Goal: Transaction & Acquisition: Purchase product/service

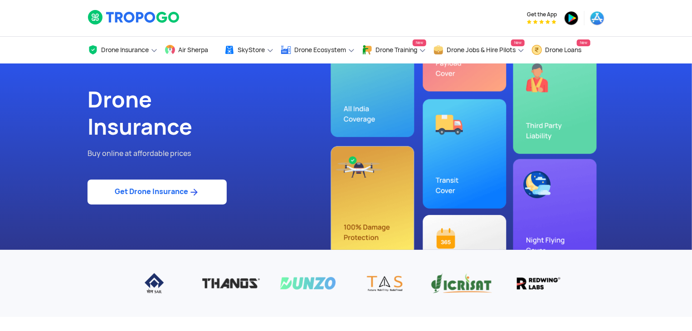
click at [165, 195] on link "Get Drone Insurance" at bounding box center [156, 192] width 139 height 25
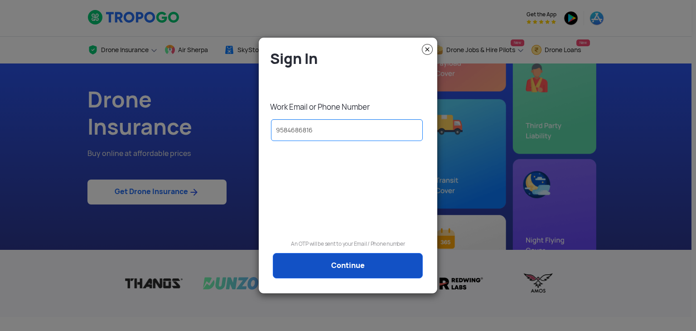
type input "9584686816"
click at [343, 274] on link "Continue" at bounding box center [348, 265] width 150 height 25
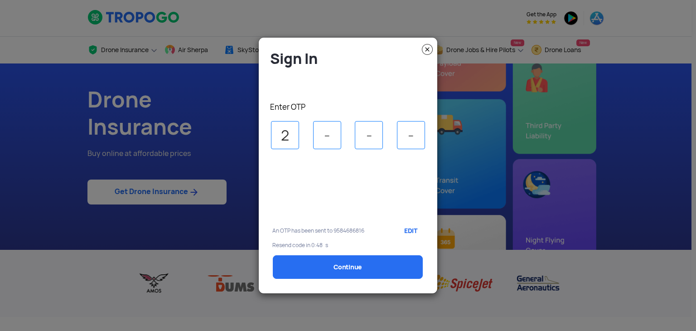
type input "2"
type input "6"
type input "3"
type input "5"
select select "1000000"
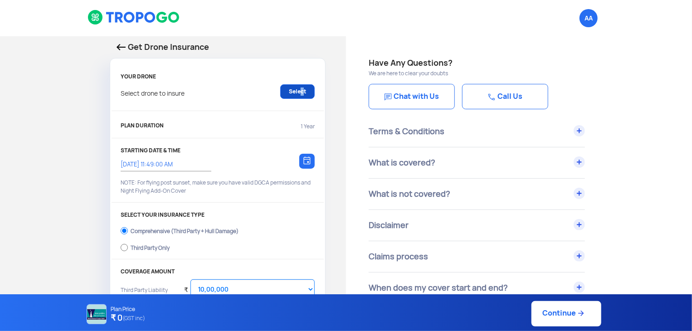
click at [299, 91] on link "Select" at bounding box center [297, 91] width 34 height 15
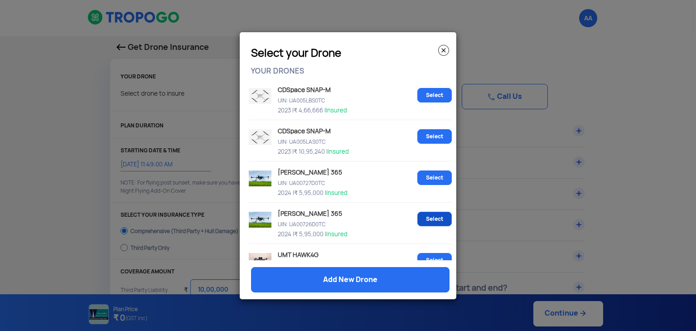
click at [425, 220] on link "Select" at bounding box center [435, 219] width 34 height 15
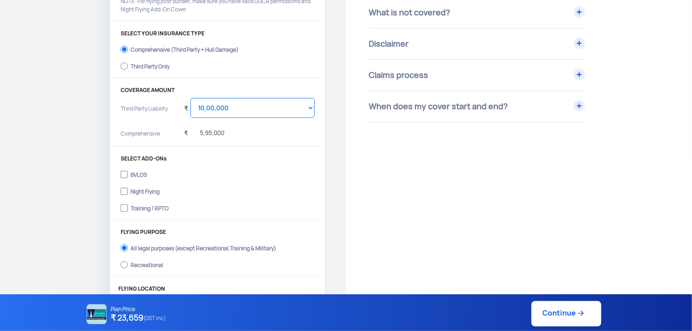
scroll to position [181, 0]
click at [122, 64] on input "Third Party Only" at bounding box center [124, 66] width 7 height 13
radio input "true"
select select "2000000"
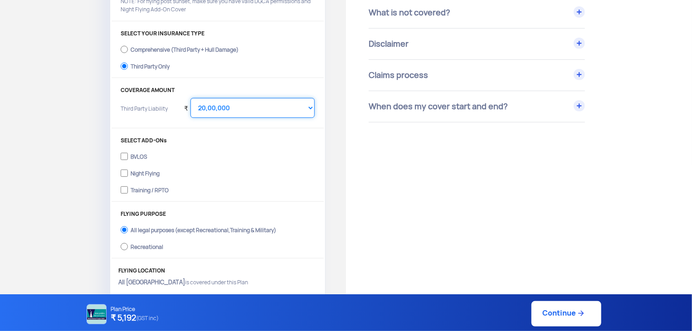
click at [204, 107] on select "Select Amount 20,00,000 25,00,000 30,00,000 35,00,000 40,00,000" at bounding box center [252, 108] width 124 height 20
click at [121, 46] on input "Comprehensive (Third Party + Hull Damage)" at bounding box center [124, 49] width 7 height 13
radio input "true"
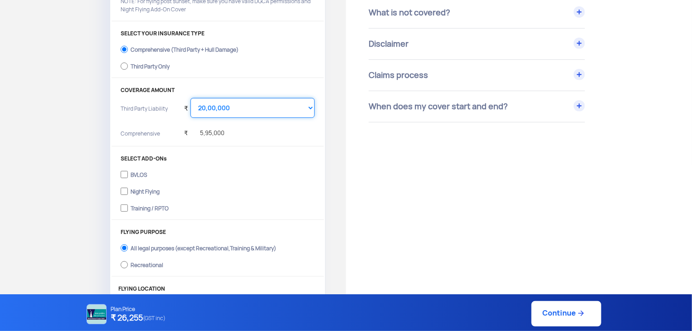
click at [218, 108] on select "Select Amount 10,00,000 15,00,000 20,00,000 25,00,000 30,00,000 35,00,000 40,00…" at bounding box center [252, 108] width 124 height 20
select select "1000000"
click at [190, 98] on select "Select Amount 10,00,000 15,00,000 20,00,000 25,00,000 30,00,000 35,00,000 40,00…" at bounding box center [252, 108] width 124 height 20
click at [121, 64] on input "Third Party Only" at bounding box center [124, 66] width 7 height 13
radio input "true"
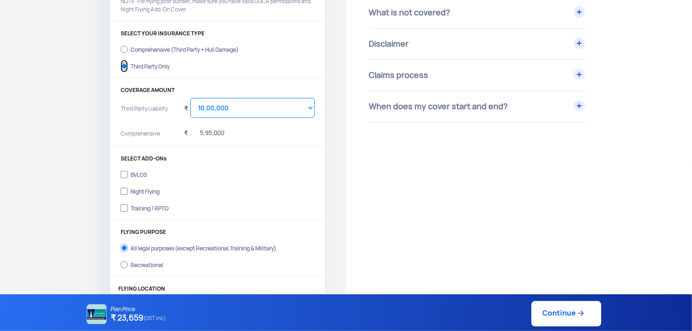
select select "2000000"
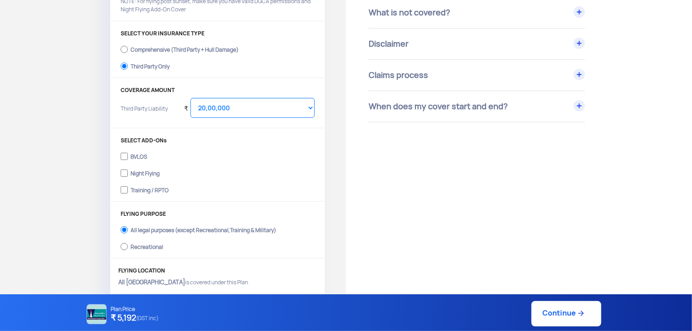
click at [69, 196] on div "Get Drone Insurance YOUR DRONE [PERSON_NAME] 365 2024, UA00726D0TC, ₹ 5,95,000 …" at bounding box center [173, 79] width 346 height 449
click at [124, 173] on input "Night Flying" at bounding box center [124, 173] width 7 height 13
checkbox input "true"
click at [125, 189] on input "Training / RPTO" at bounding box center [124, 190] width 7 height 13
checkbox input "true"
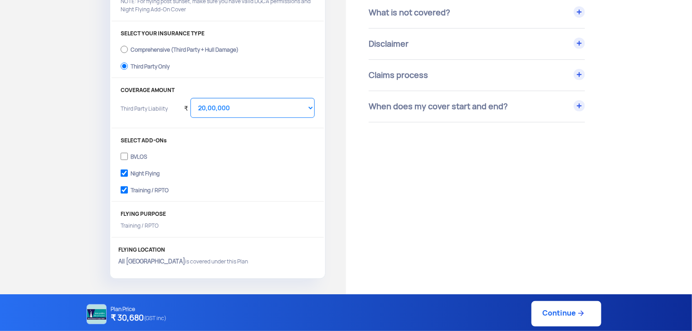
click at [92, 204] on div "Get Drone Insurance YOUR DRONE [PERSON_NAME] 365 2024, UA00726D0TC, ₹ 5,95,000 …" at bounding box center [173, 69] width 346 height 428
click at [202, 107] on select "Select Amount 10,00,000 15,00,000 20,00,000 25,00,000 30,00,000 35,00,000 40,00…" at bounding box center [252, 108] width 124 height 20
select select "1000000"
click at [190, 98] on select "Select Amount 10,00,000 15,00,000 20,00,000 25,00,000 30,00,000 35,00,000 40,00…" at bounding box center [252, 108] width 124 height 20
click at [52, 170] on div "Get Drone Insurance YOUR DRONE [PERSON_NAME] 365 2024, UA00726D0TC, ₹ 5,95,000 …" at bounding box center [173, 69] width 346 height 428
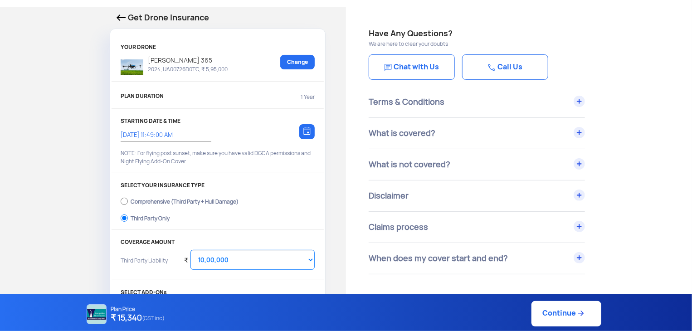
scroll to position [0, 0]
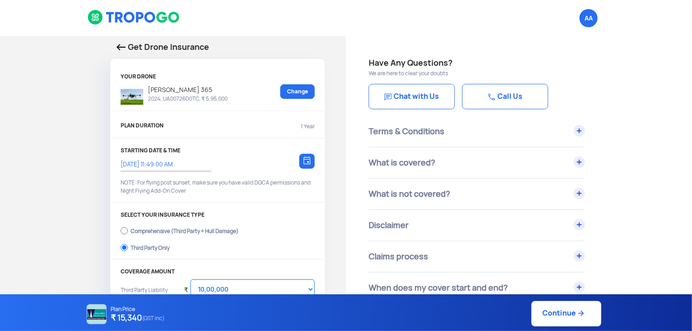
click at [549, 310] on link "Continue" at bounding box center [566, 313] width 70 height 25
type input "[DATE] 11:50:00 AM"
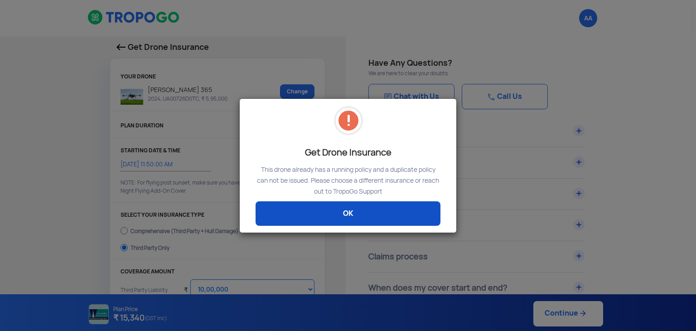
click at [363, 213] on link "OK" at bounding box center [348, 213] width 185 height 24
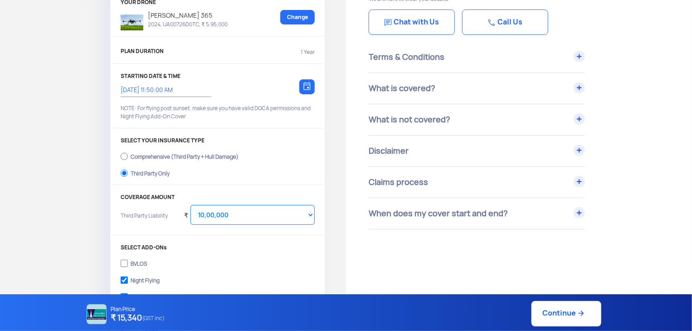
scroll to position [91, 0]
